Goal: Navigation & Orientation: Find specific page/section

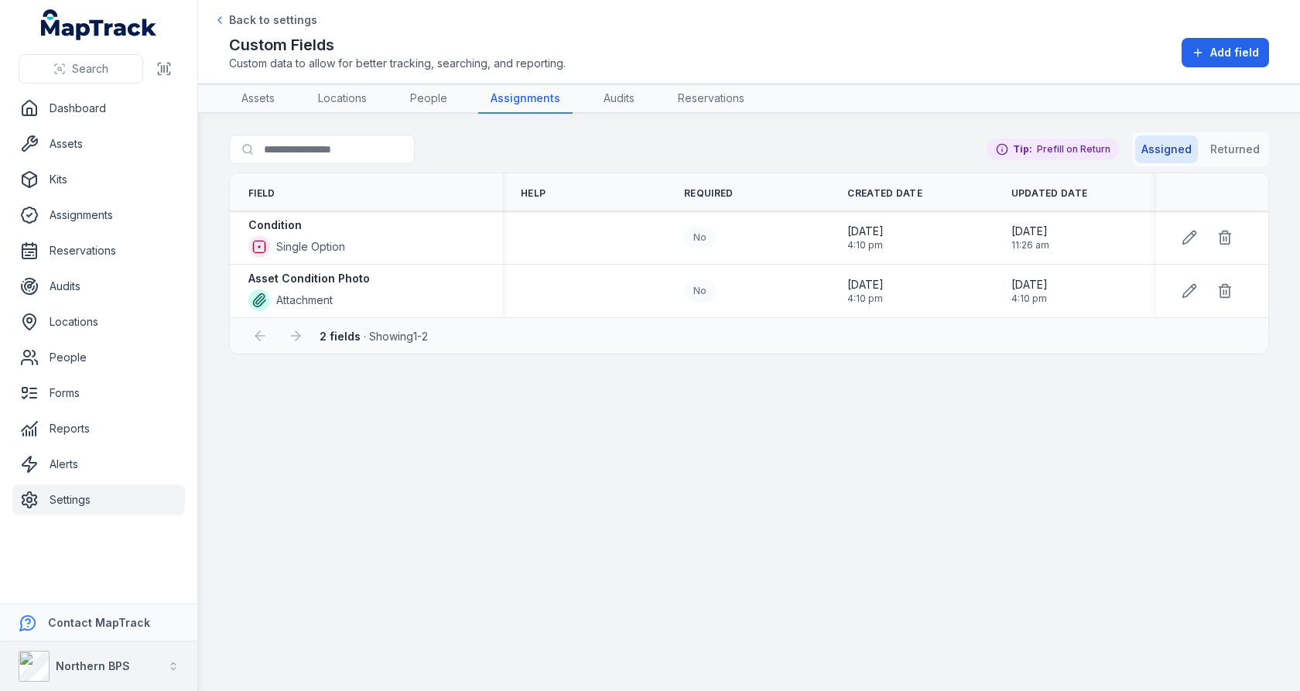
click at [120, 663] on strong "Northern BPS" at bounding box center [93, 665] width 74 height 13
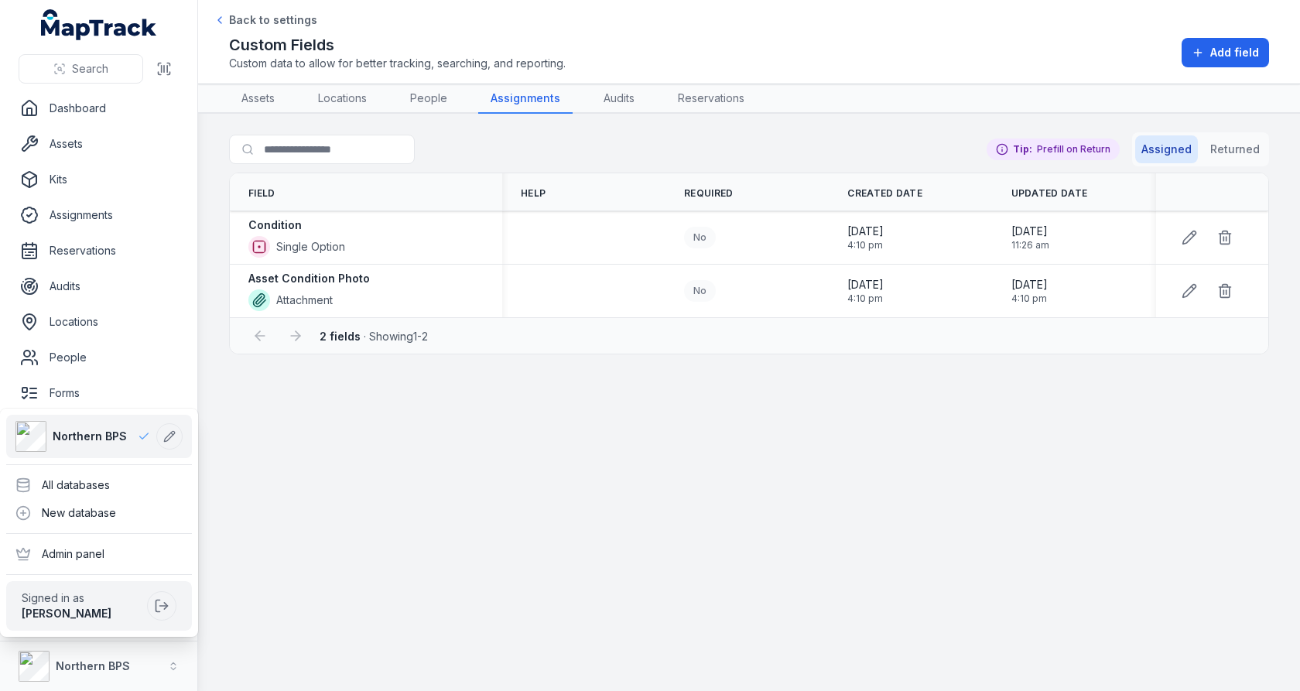
click at [380, 484] on div "Search Dashboard Assets Kits Assignments Reservations Audits Locations People F…" at bounding box center [650, 345] width 1300 height 691
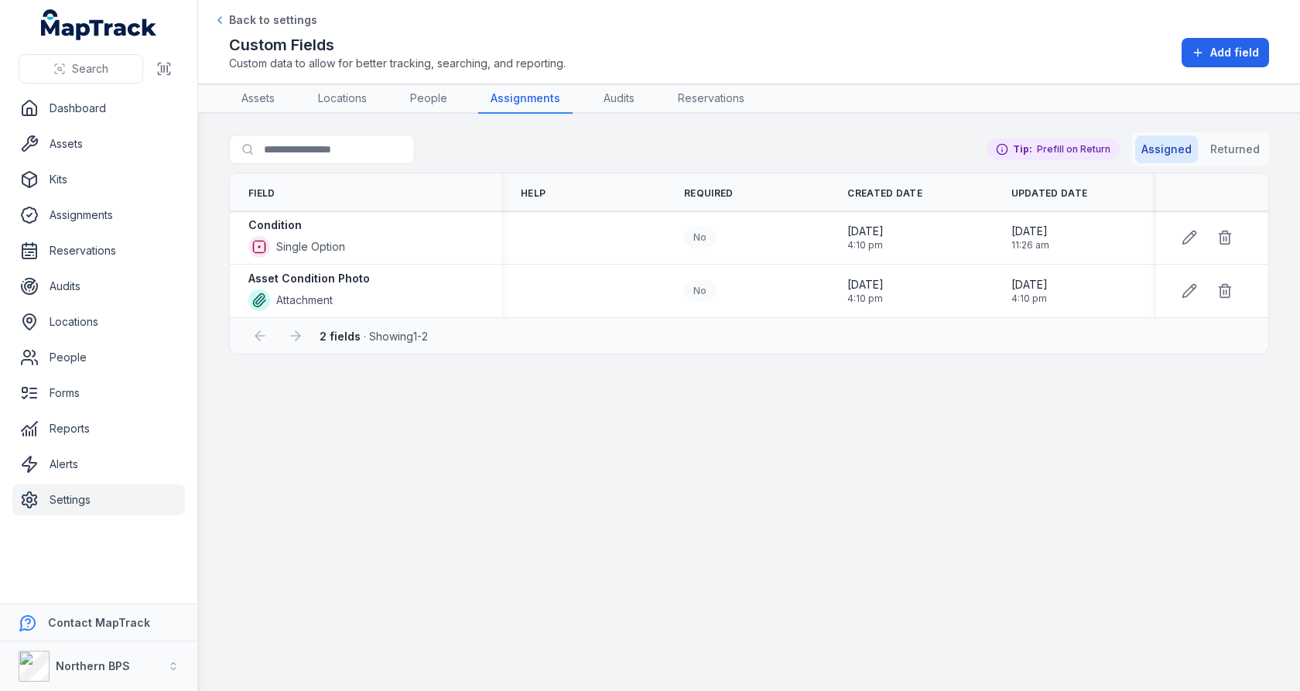
click at [161, 503] on link "Settings" at bounding box center [98, 499] width 173 height 31
click at [405, 503] on main "Search for fields Assigned Returned Tip: Prefill on Return Field Help Required …" at bounding box center [749, 402] width 1102 height 577
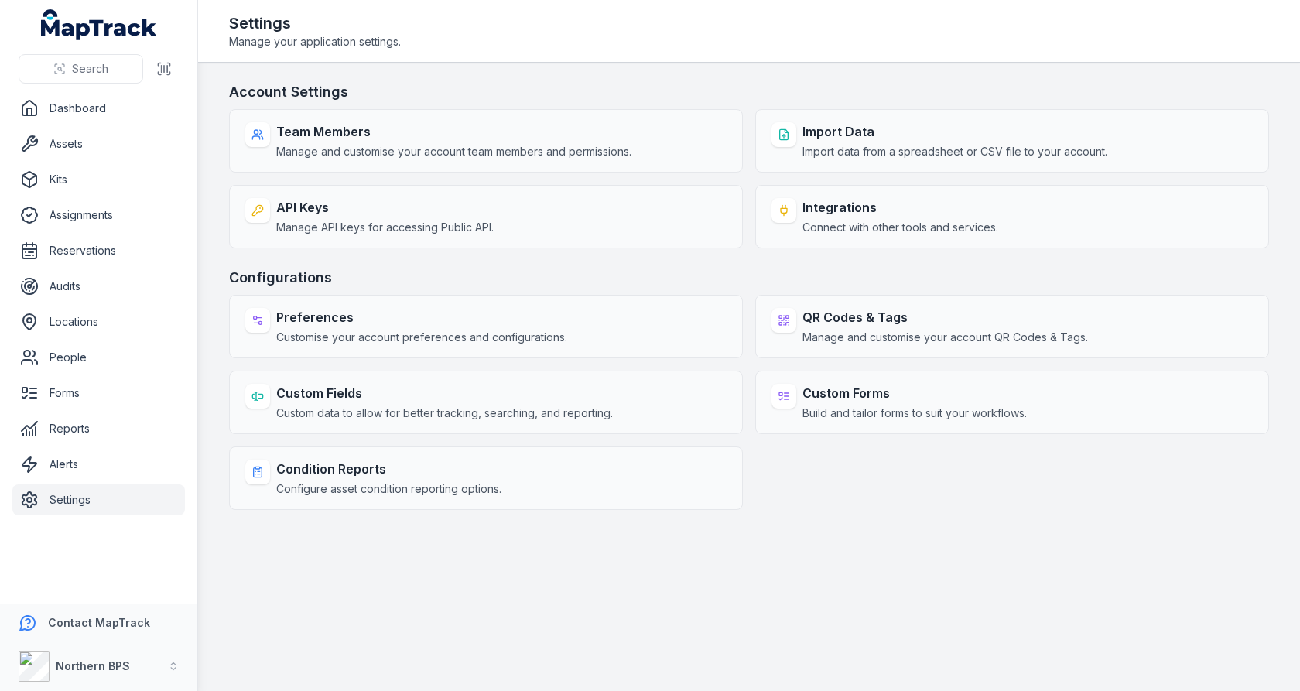
click at [545, 88] on h3 "Account Settings" at bounding box center [749, 92] width 1040 height 22
click at [115, 115] on link "Dashboard" at bounding box center [98, 108] width 173 height 31
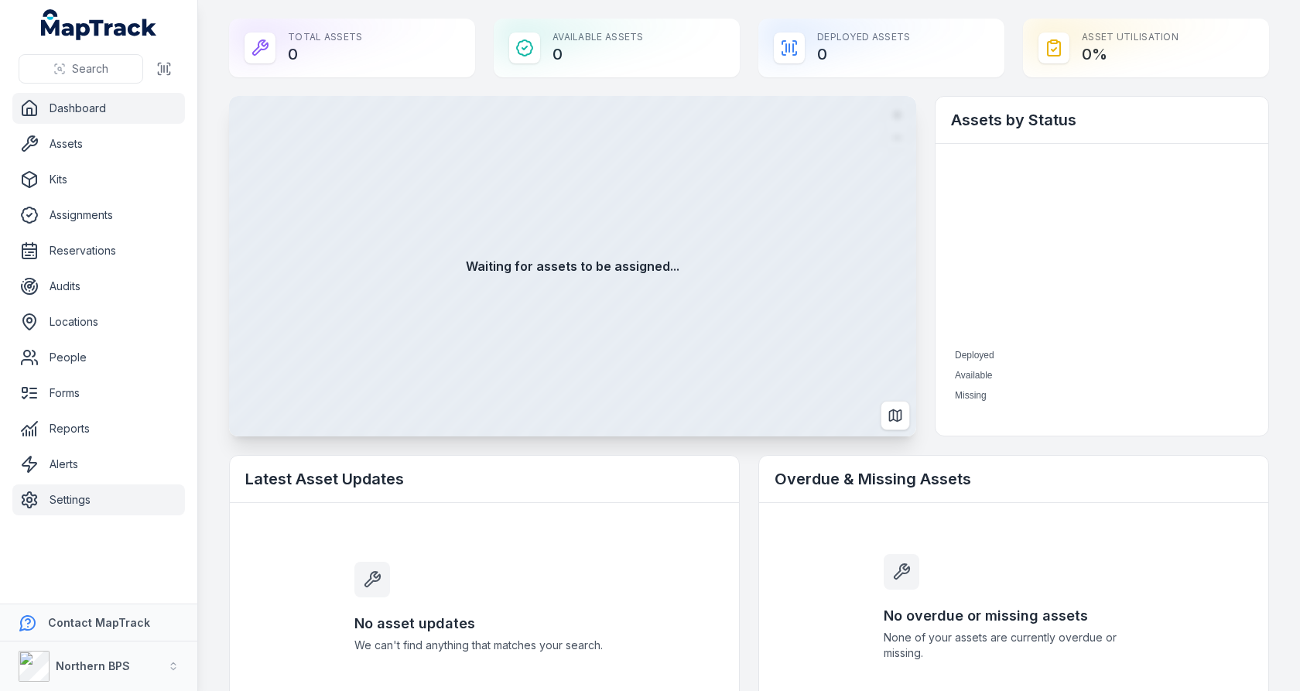
click at [64, 493] on link "Settings" at bounding box center [98, 499] width 173 height 31
